Goal: Task Accomplishment & Management: Manage account settings

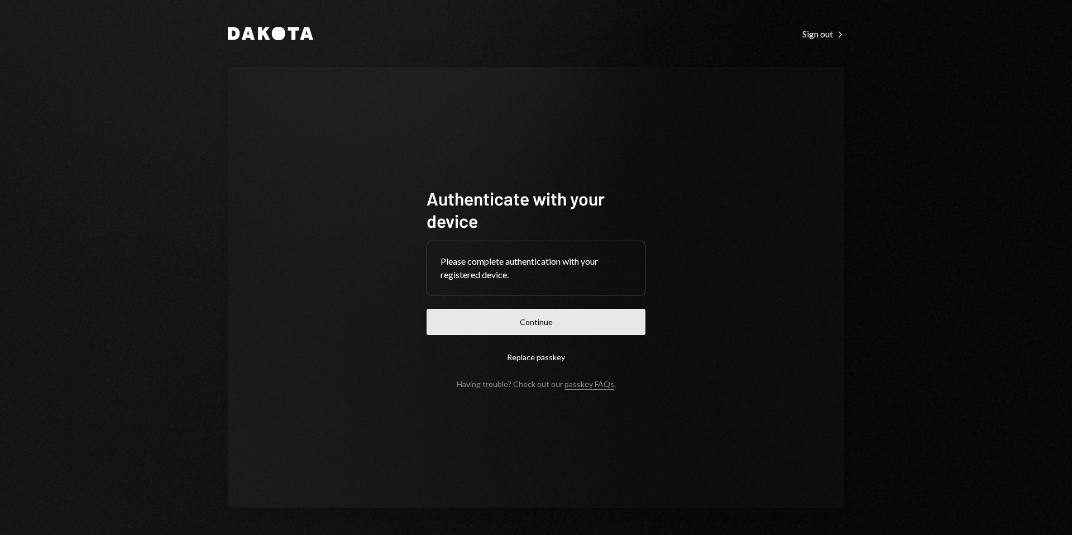
click at [555, 316] on button "Continue" at bounding box center [535, 322] width 219 height 26
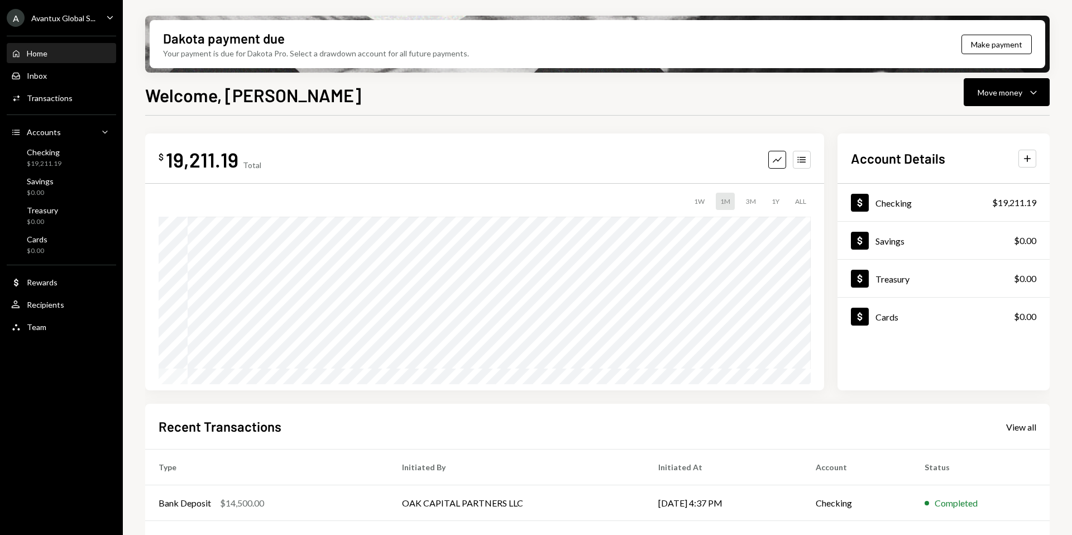
click at [61, 20] on div "Avantux Global S..." at bounding box center [63, 17] width 64 height 9
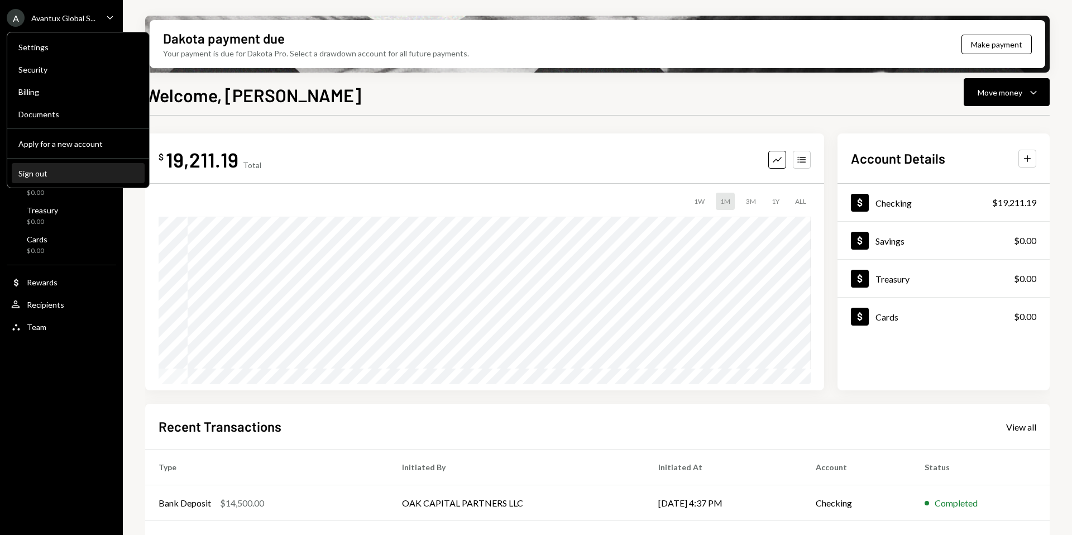
click at [52, 172] on div "Sign out" at bounding box center [77, 173] width 119 height 9
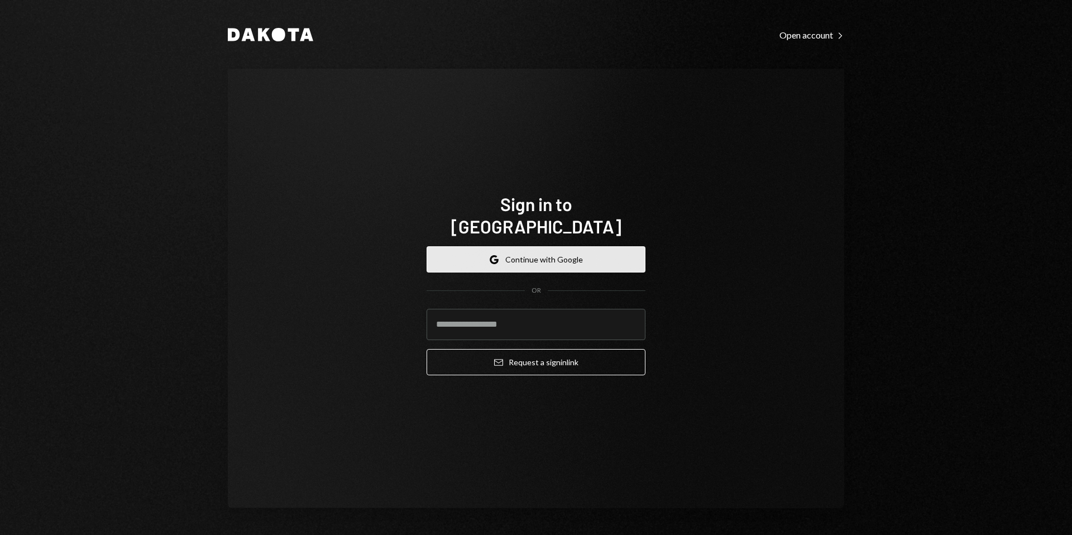
click at [565, 246] on button "Google Continue with Google" at bounding box center [535, 259] width 219 height 26
